Goal: Navigation & Orientation: Find specific page/section

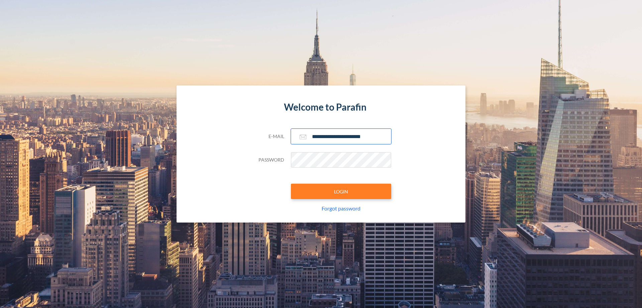
type input "**********"
click at [341, 191] on button "LOGIN" at bounding box center [341, 190] width 100 height 15
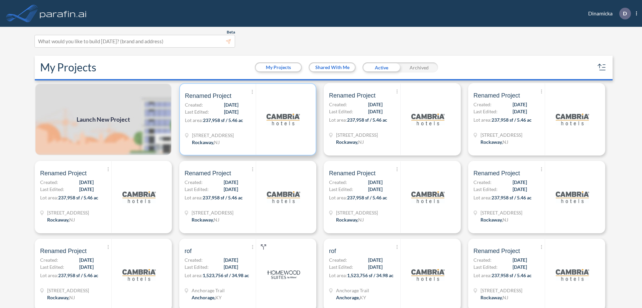
scroll to position [2, 0]
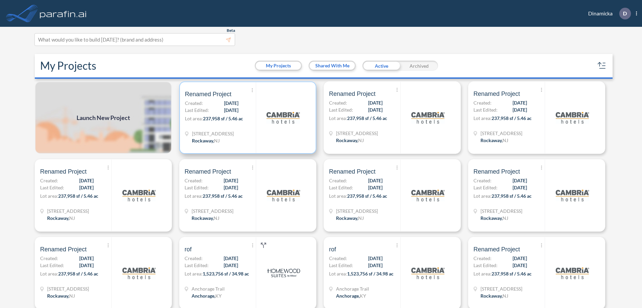
click at [247, 117] on p "Lot area: 237,958 sf / 5.46 ac" at bounding box center [220, 120] width 71 height 10
